Goal: Information Seeking & Learning: Learn about a topic

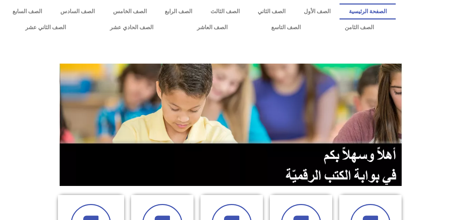
click at [248, 16] on link "الصف الثالث" at bounding box center [225, 11] width 48 height 16
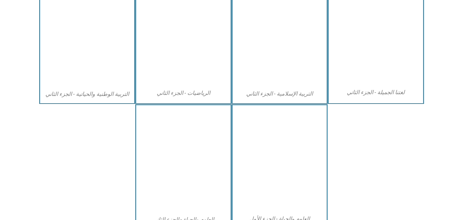
scroll to position [384, 0]
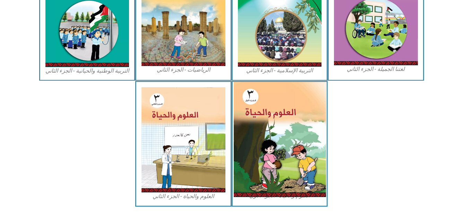
click at [261, 146] on img at bounding box center [280, 139] width 92 height 115
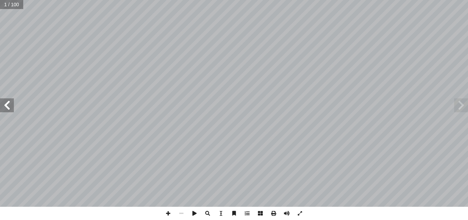
click at [2, 6] on input "text" at bounding box center [11, 4] width 23 height 9
type input "**"
click at [8, 103] on span at bounding box center [7, 105] width 14 height 14
click at [464, 106] on span at bounding box center [462, 105] width 14 height 14
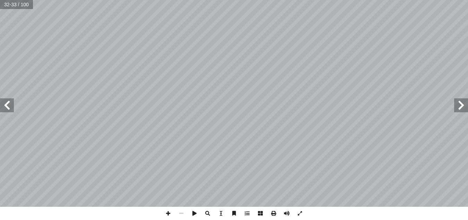
click at [6, 100] on span at bounding box center [7, 105] width 14 height 14
click at [166, 212] on span at bounding box center [168, 212] width 13 height 13
click at [6, 106] on span at bounding box center [7, 105] width 14 height 14
